Goal: Check status: Verify the current state of an ongoing process or item

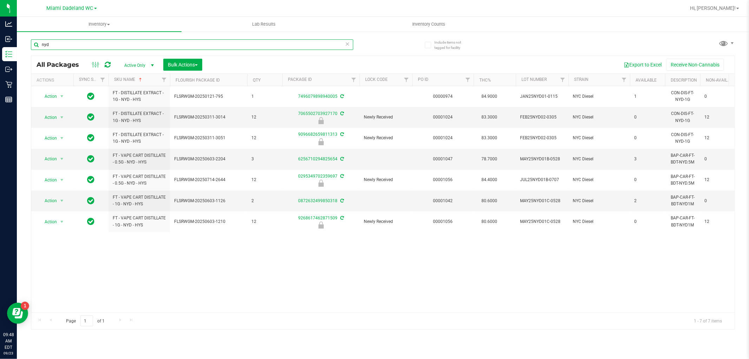
click at [344, 46] on input "nyd" at bounding box center [192, 44] width 323 height 11
click at [331, 46] on input "nyd" at bounding box center [192, 44] width 323 height 11
click at [348, 45] on icon at bounding box center [347, 43] width 5 height 8
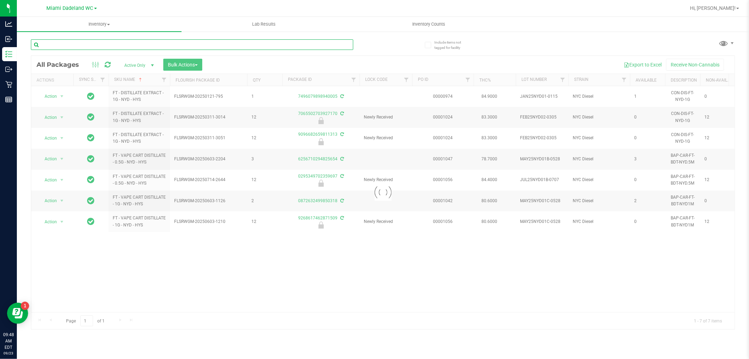
click at [339, 47] on input "text" at bounding box center [192, 44] width 323 height 11
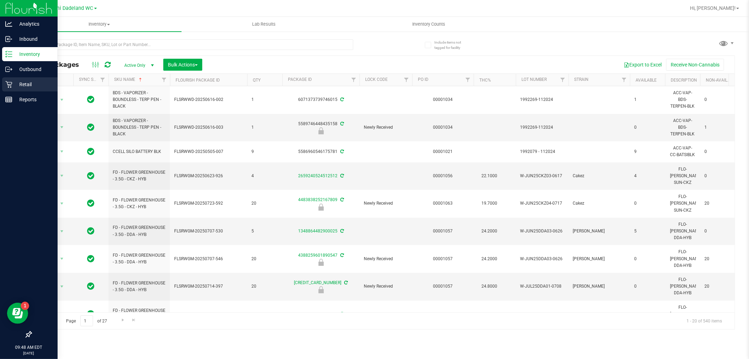
click at [5, 83] on div "Retail" at bounding box center [30, 84] width 56 height 14
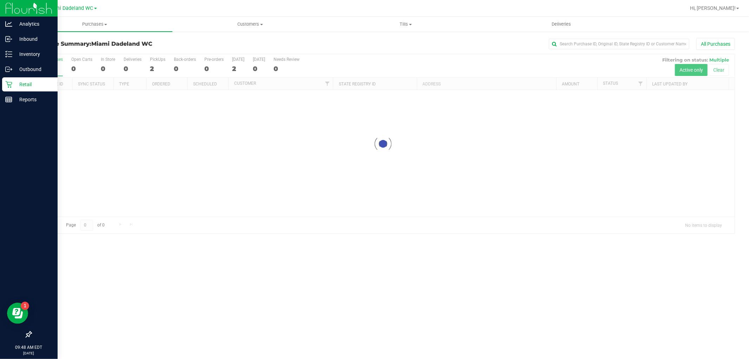
click at [332, 270] on div "Purchases Summary of purchases Fulfillment All purchases Customers All customer…" at bounding box center [383, 188] width 733 height 342
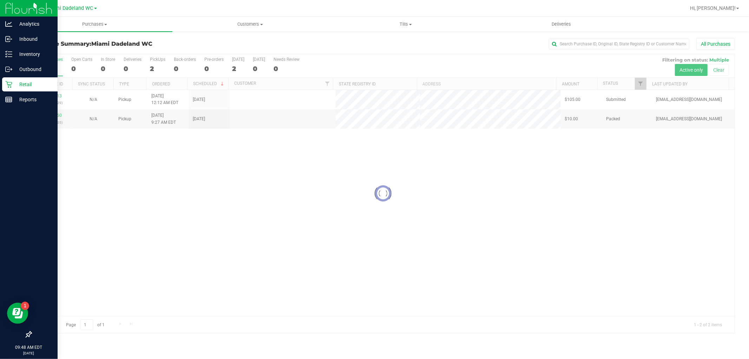
click at [250, 296] on div at bounding box center [383, 193] width 704 height 279
click at [35, 107] on div at bounding box center [383, 193] width 704 height 279
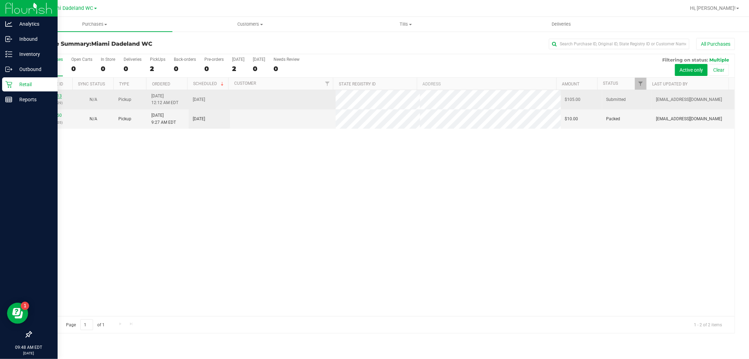
click at [48, 97] on link "11992113" at bounding box center [52, 95] width 20 height 5
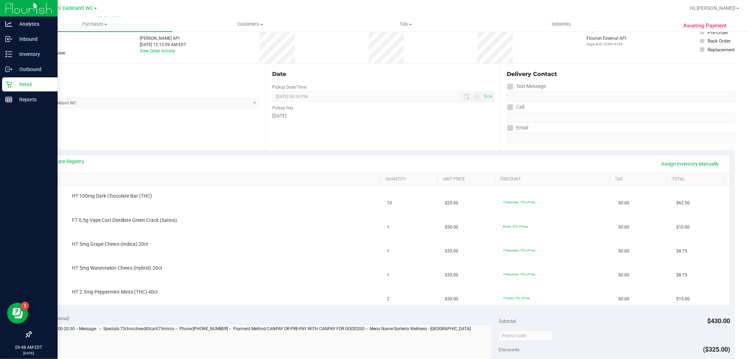
scroll to position [39, 0]
